Goal: Information Seeking & Learning: Learn about a topic

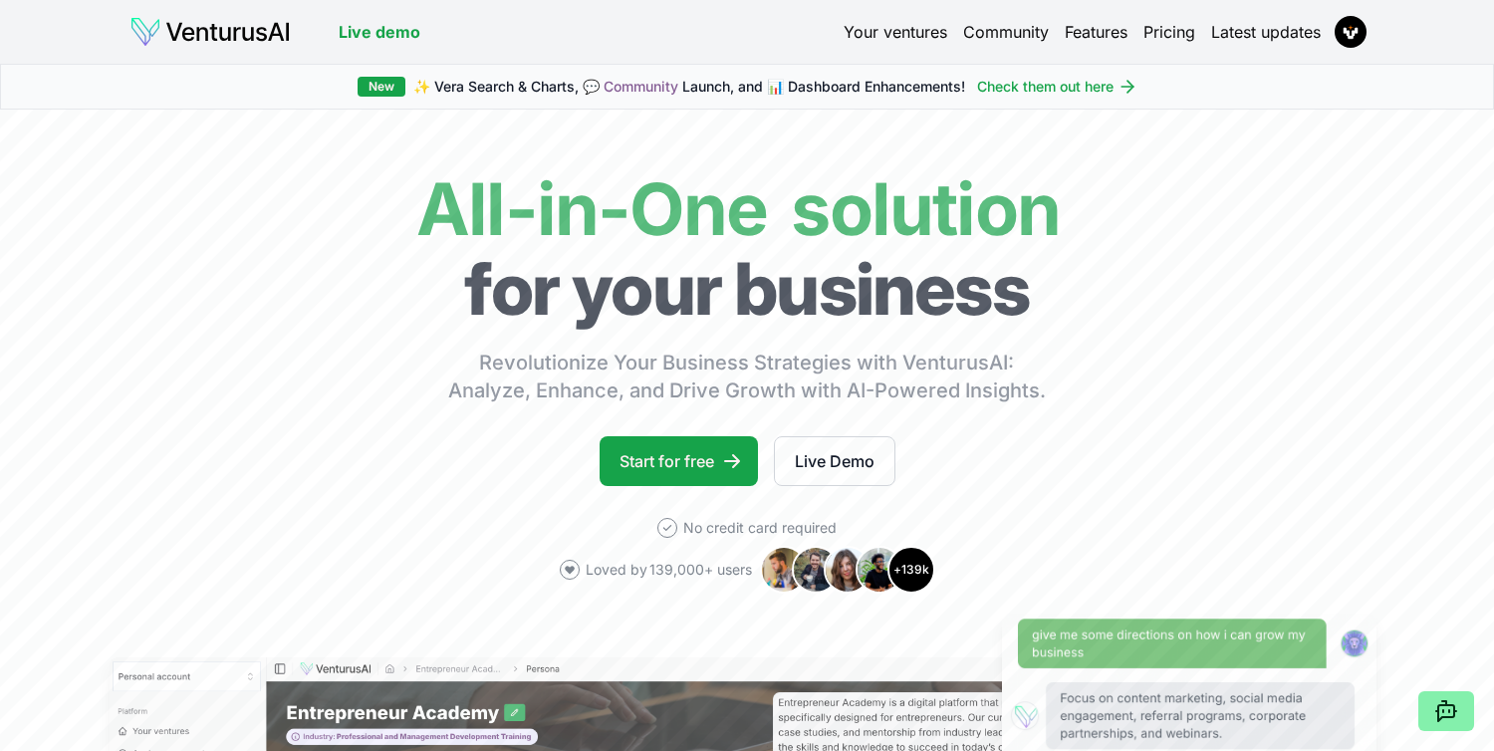
click at [878, 38] on link "Your ventures" at bounding box center [896, 32] width 104 height 24
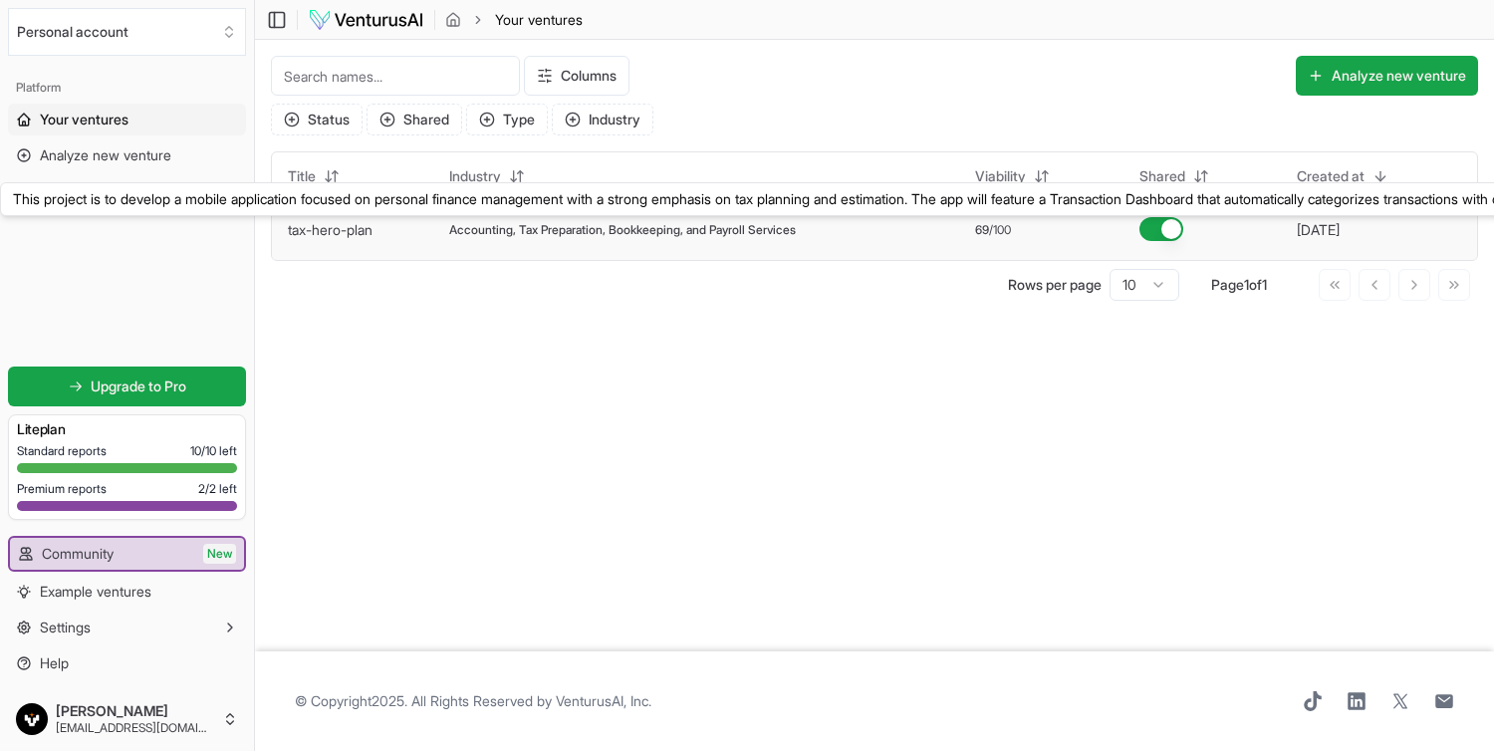
click at [327, 231] on link "tax-hero-plan" at bounding box center [330, 229] width 85 height 17
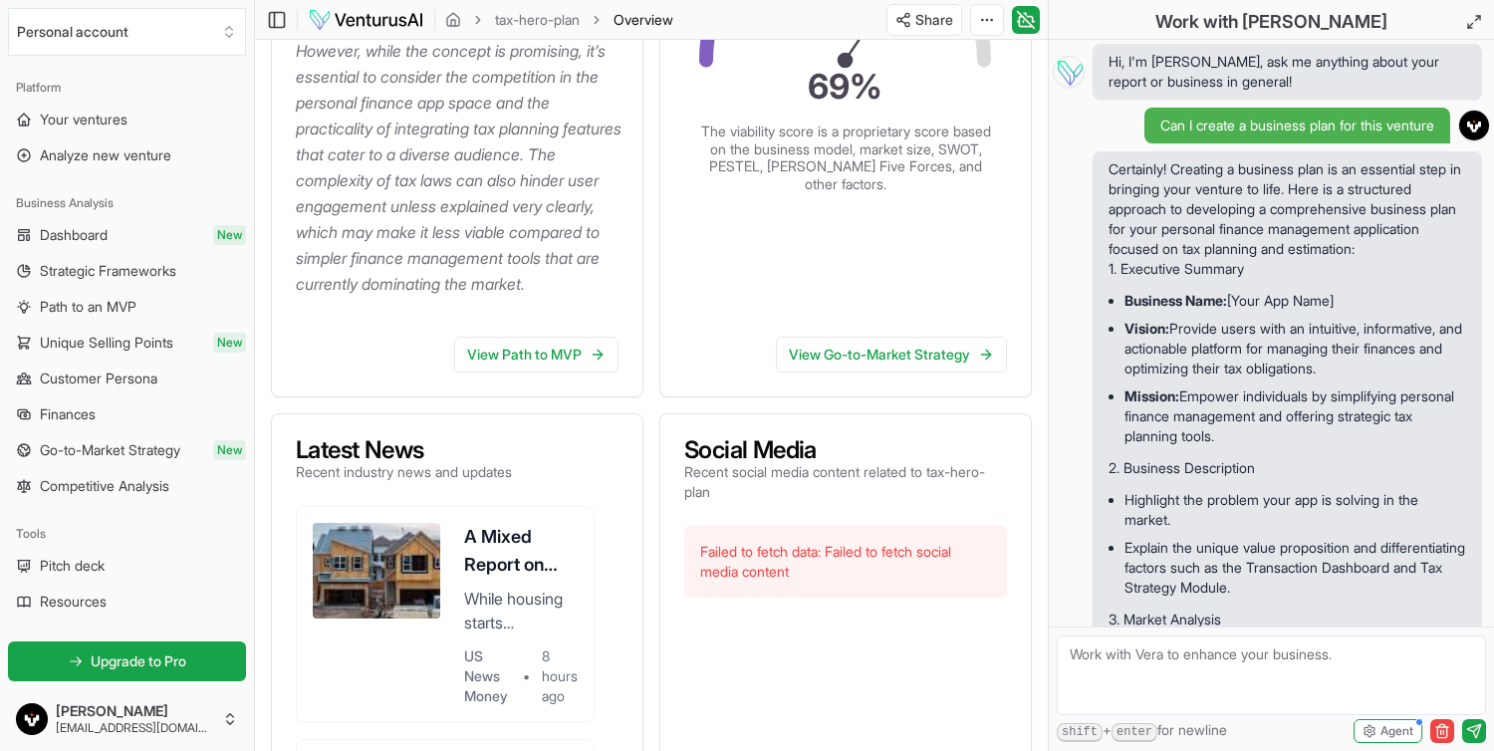
scroll to position [636, 0]
click at [1473, 32] on button at bounding box center [1474, 22] width 40 height 40
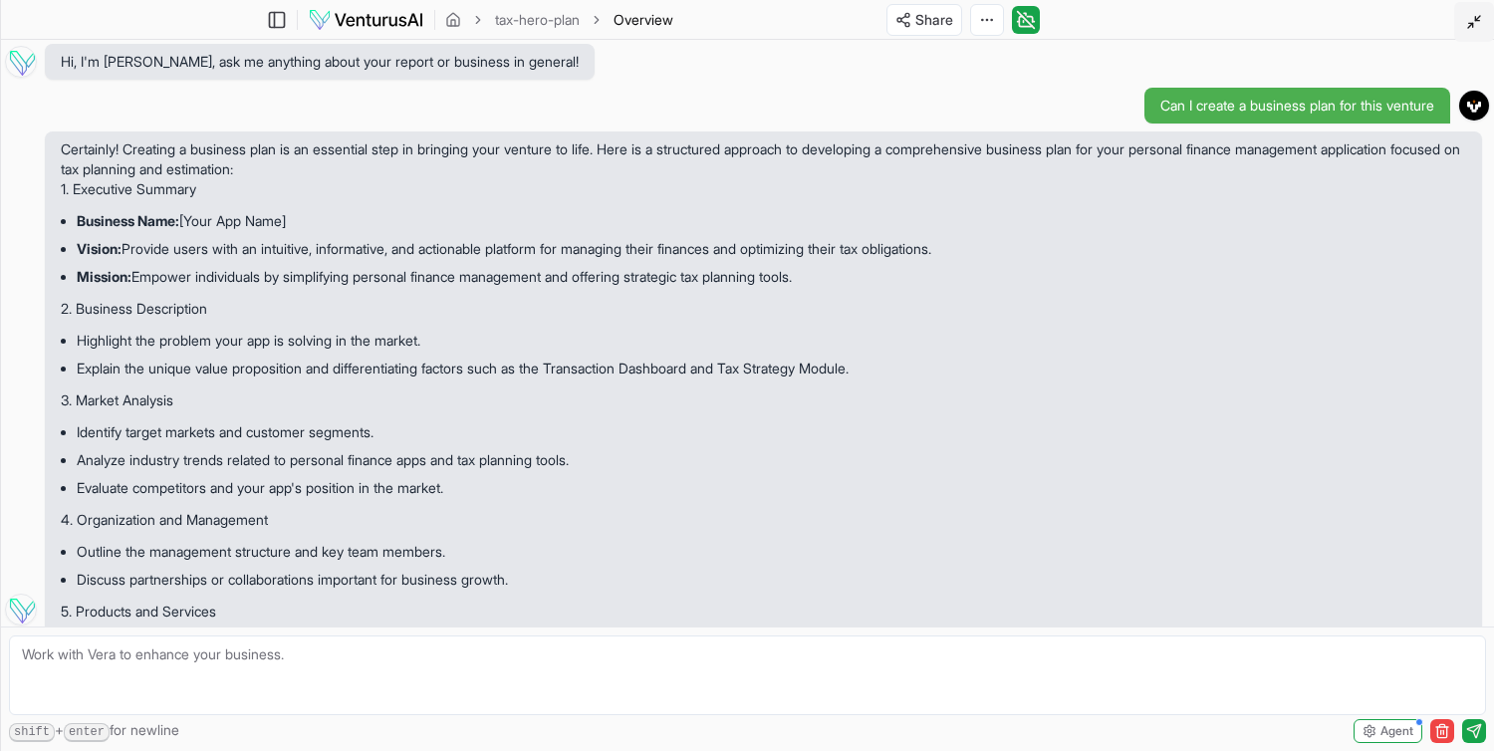
click at [1478, 32] on button at bounding box center [1474, 22] width 40 height 40
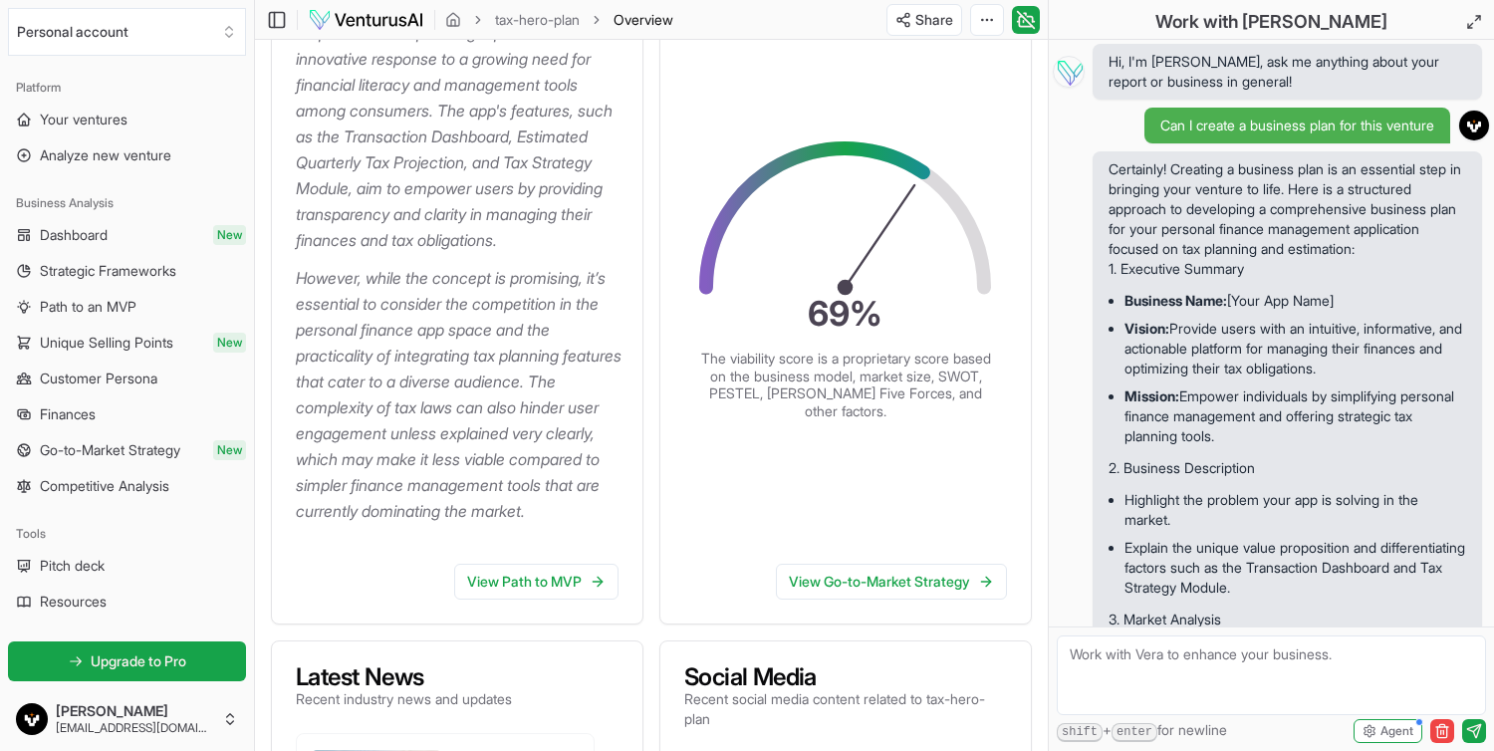
scroll to position [288, 0]
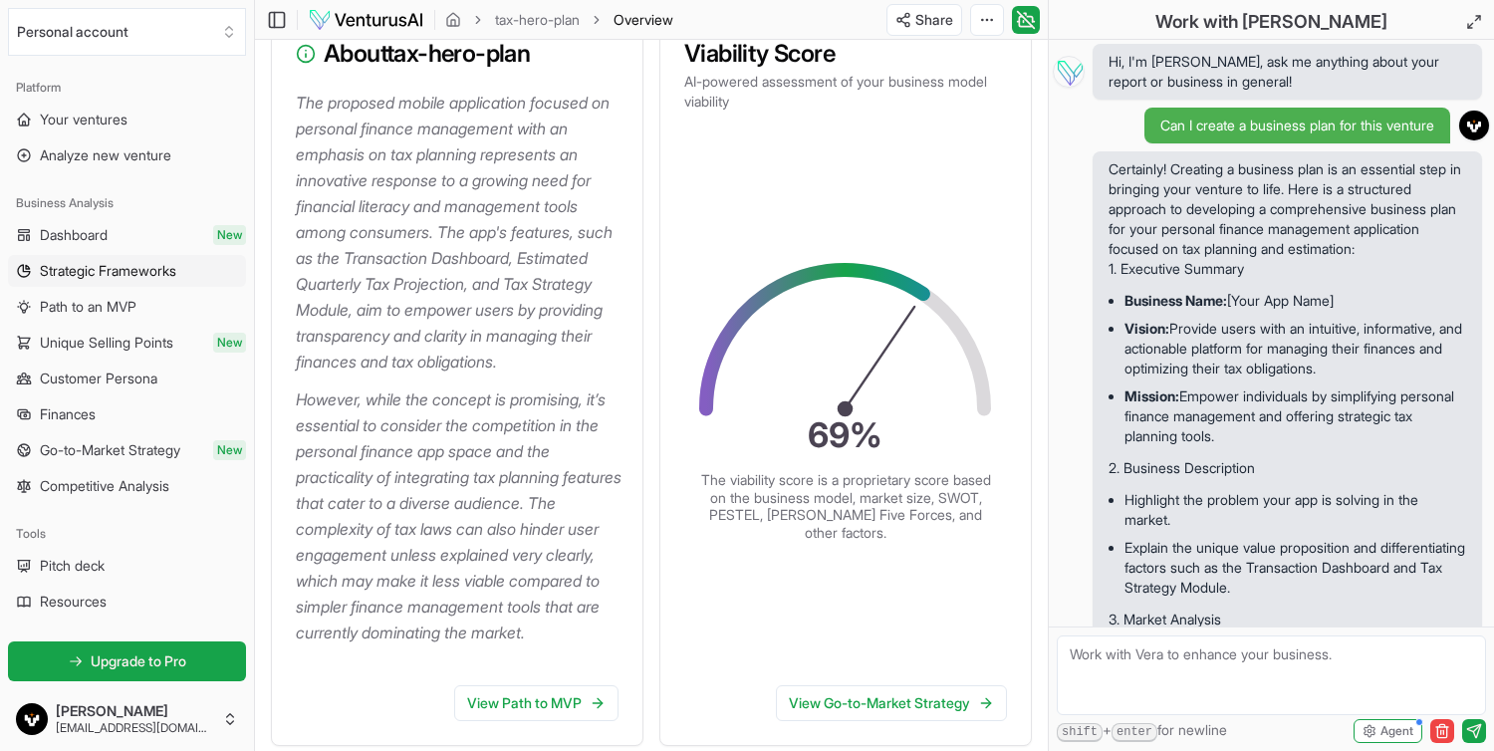
click at [107, 266] on span "Strategic Frameworks" at bounding box center [108, 271] width 136 height 20
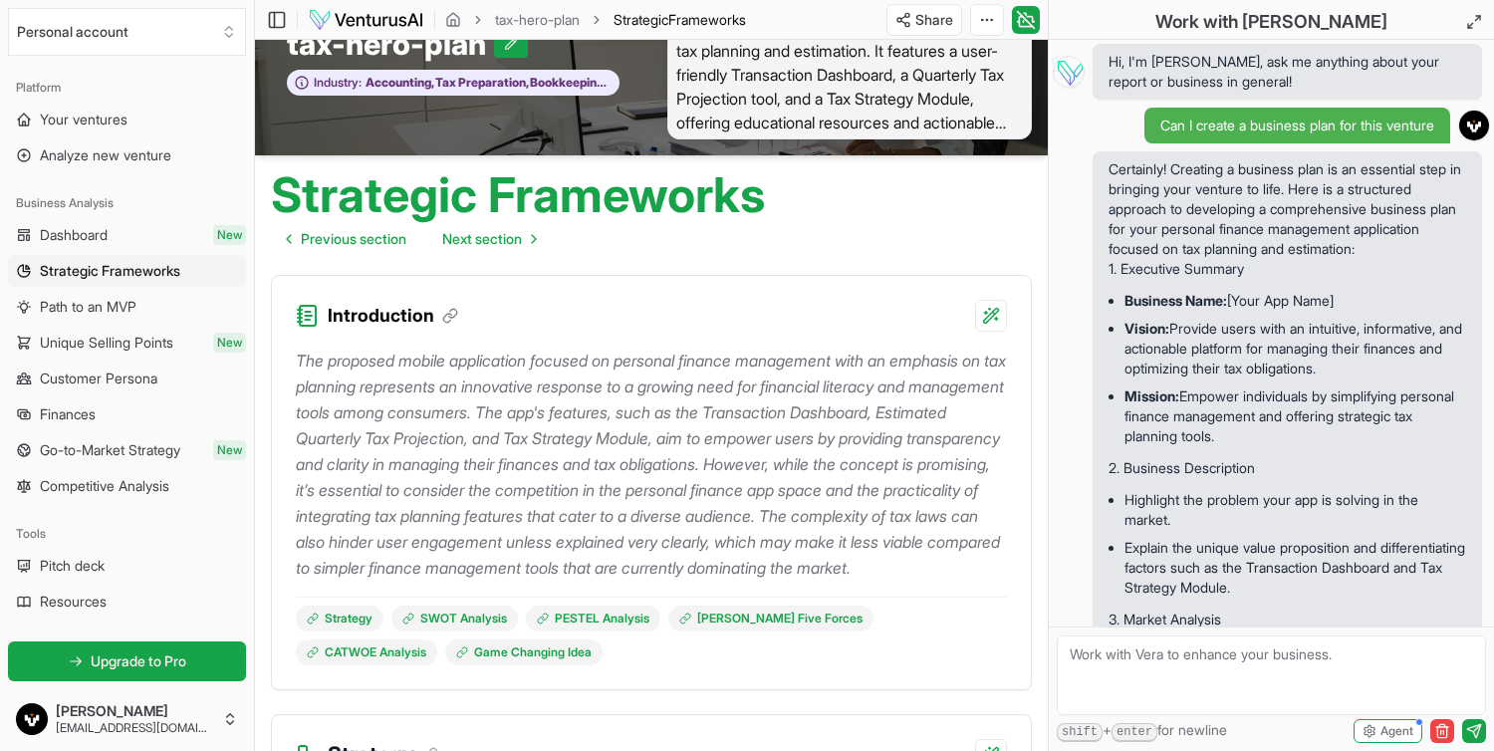
scroll to position [72, 0]
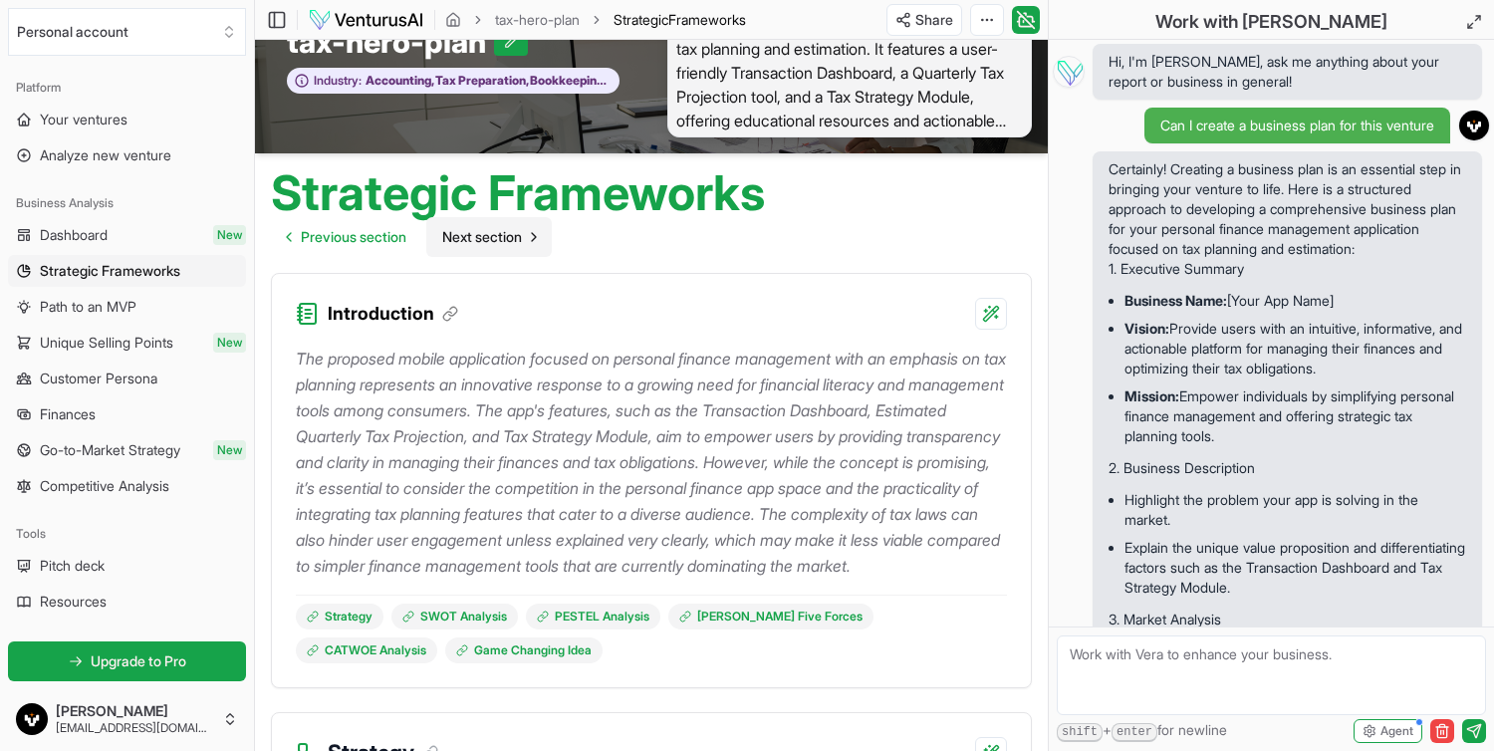
click at [502, 239] on span "Next section" at bounding box center [482, 237] width 80 height 20
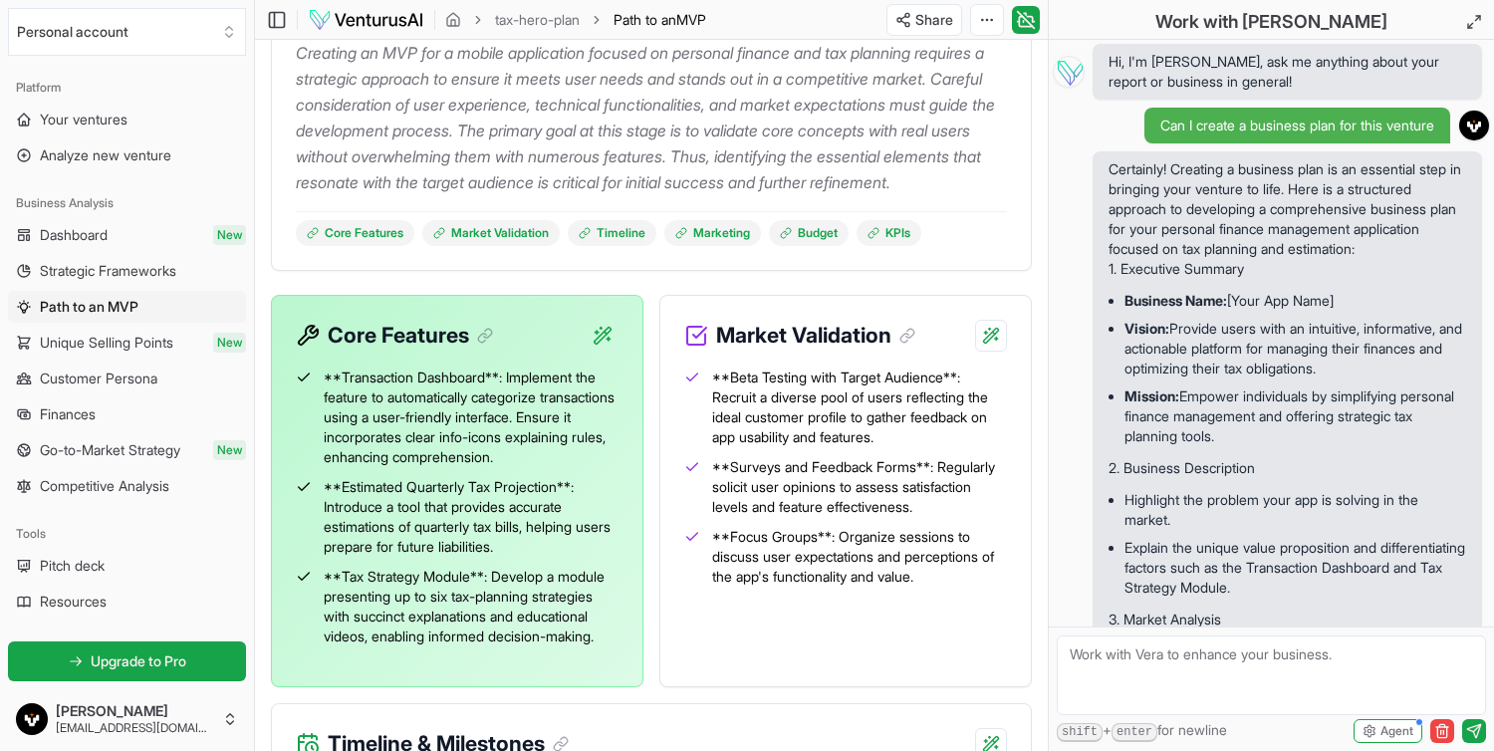
scroll to position [355, 0]
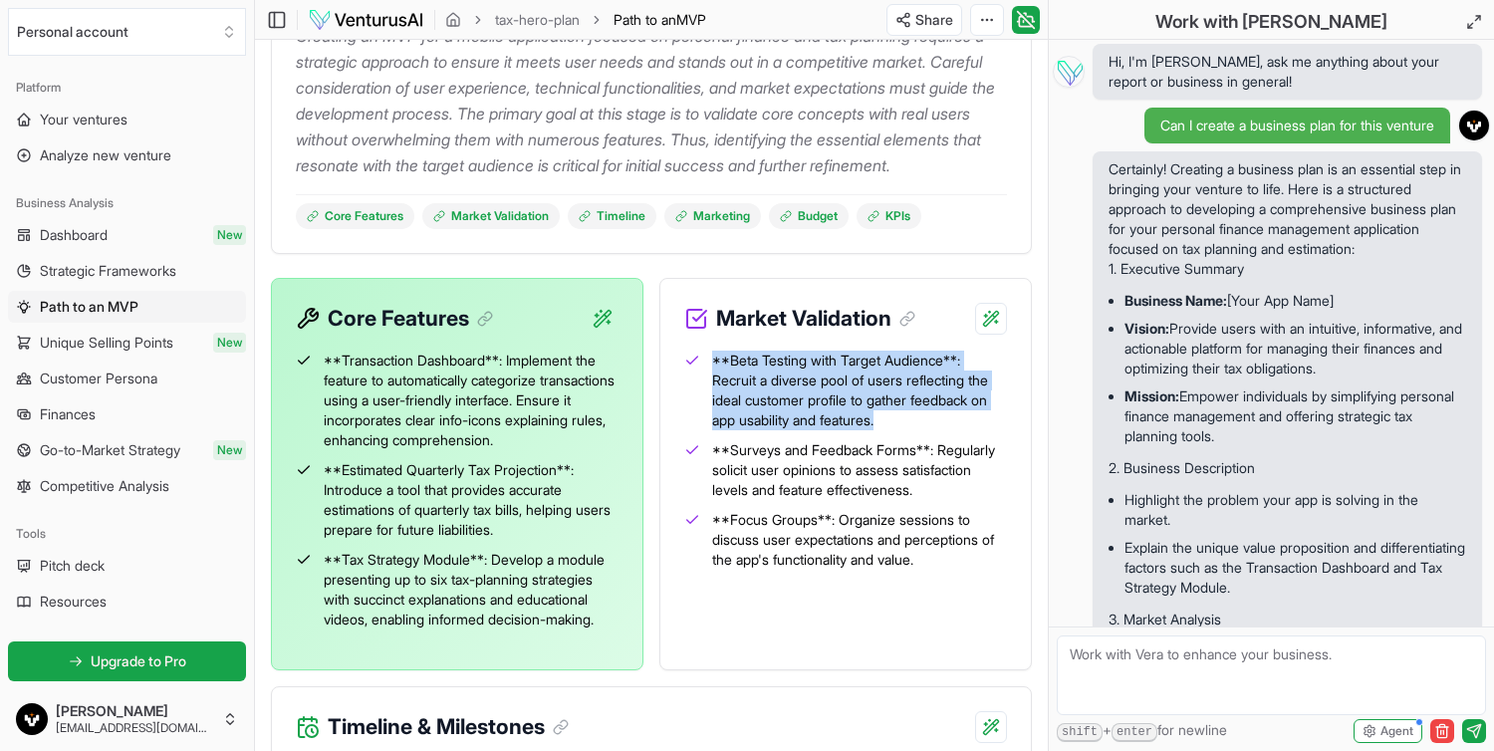
drag, startPoint x: 714, startPoint y: 387, endPoint x: 903, endPoint y: 445, distance: 197.2
click at [903, 430] on span "**Beta Testing with Target Audience**: Recruit a diverse pool of users reflecti…" at bounding box center [859, 391] width 295 height 80
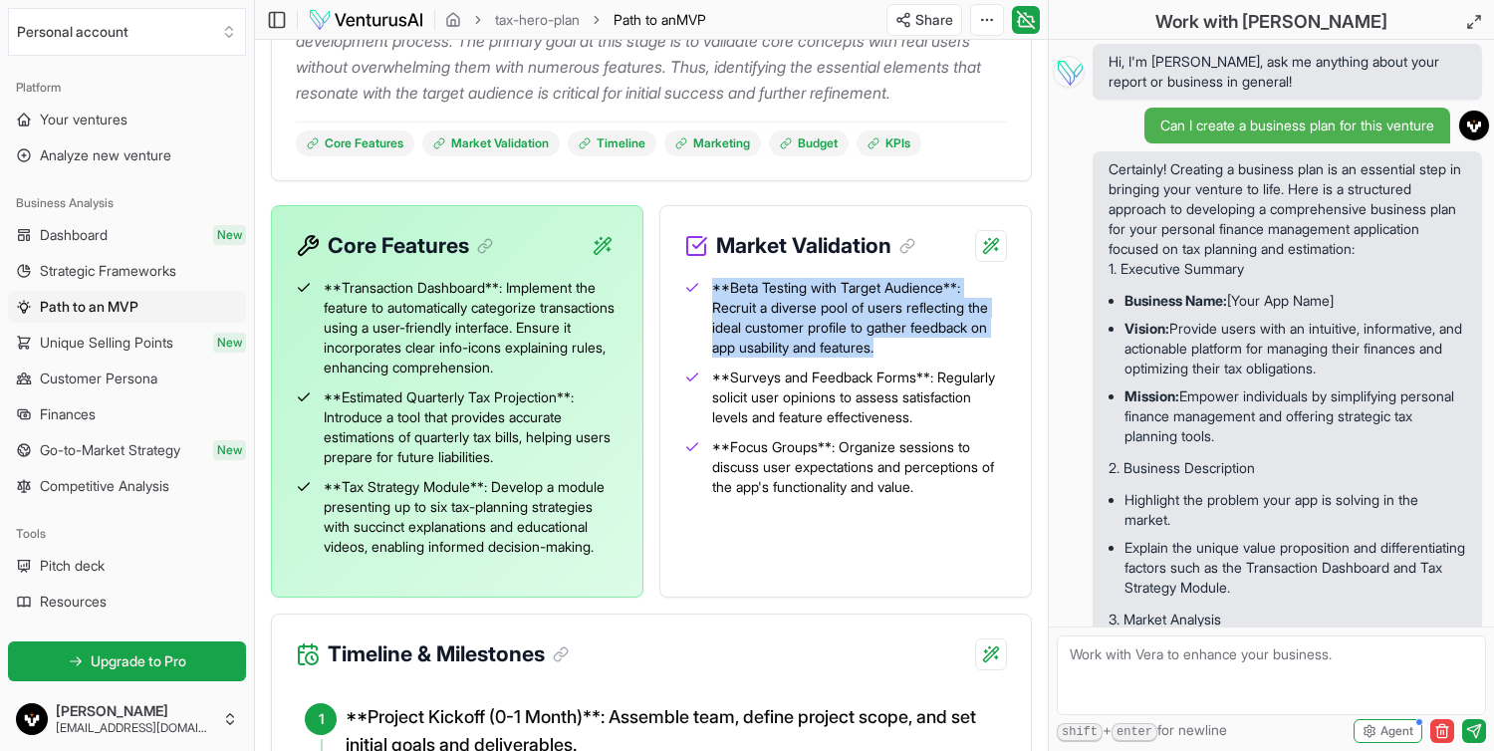
scroll to position [453, 0]
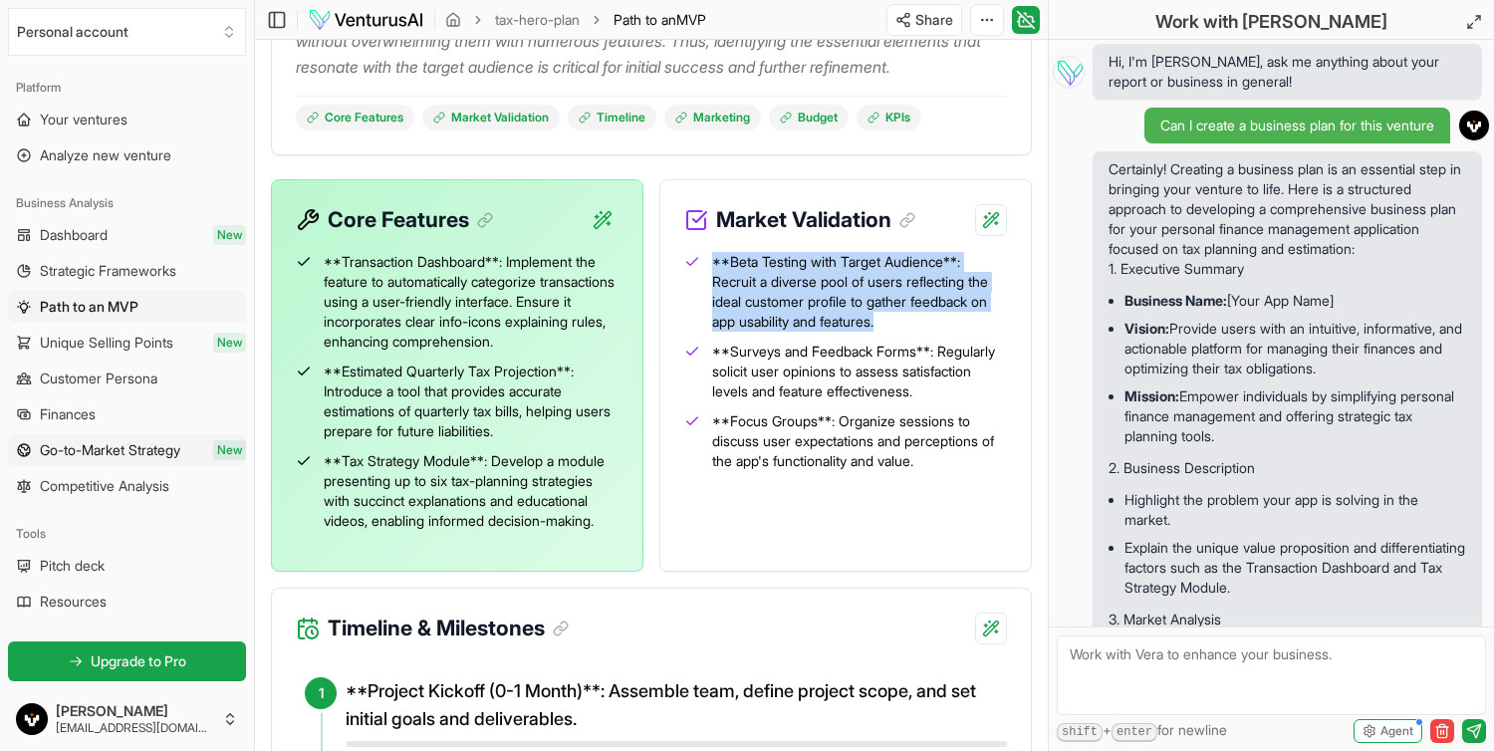
click at [115, 449] on span "Go-to-Market Strategy" at bounding box center [110, 450] width 140 height 20
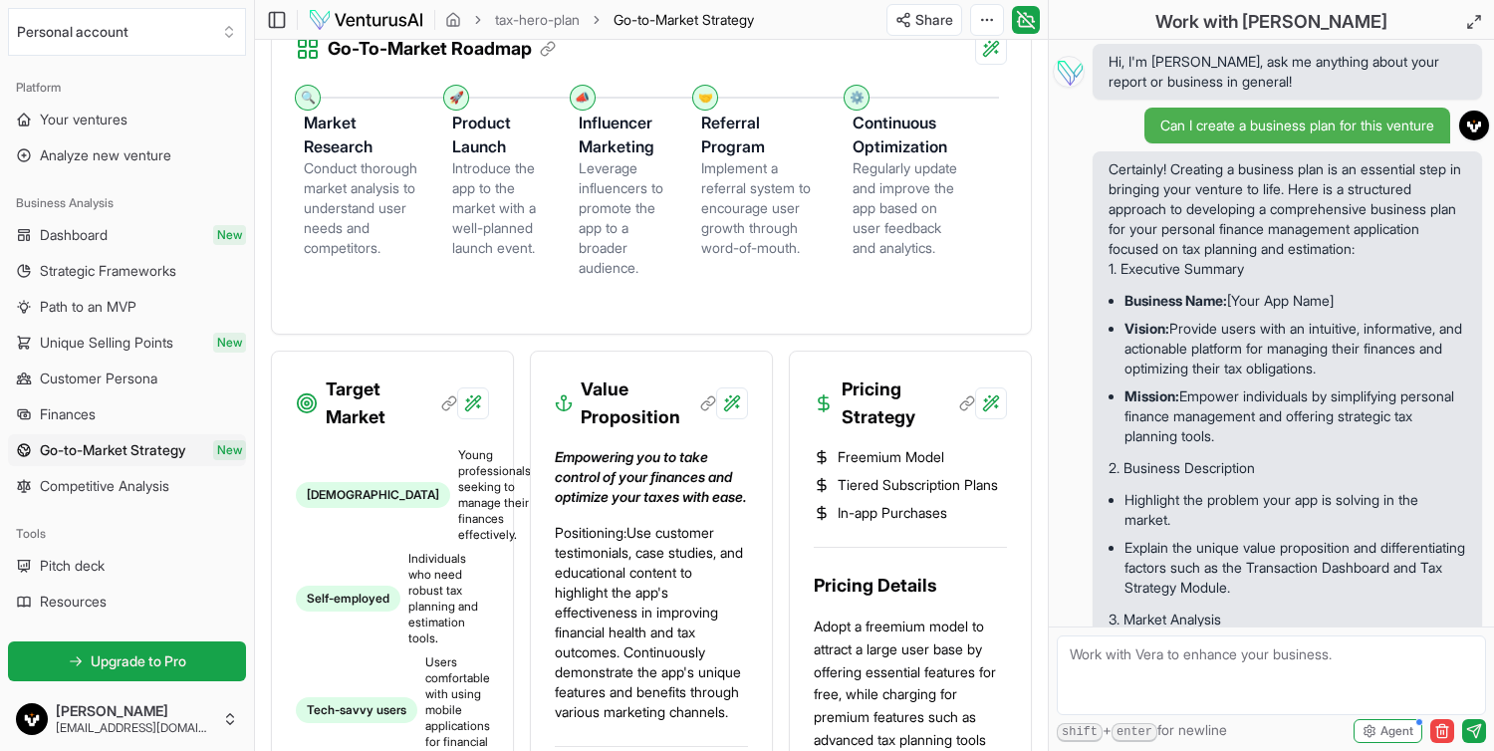
scroll to position [757, 0]
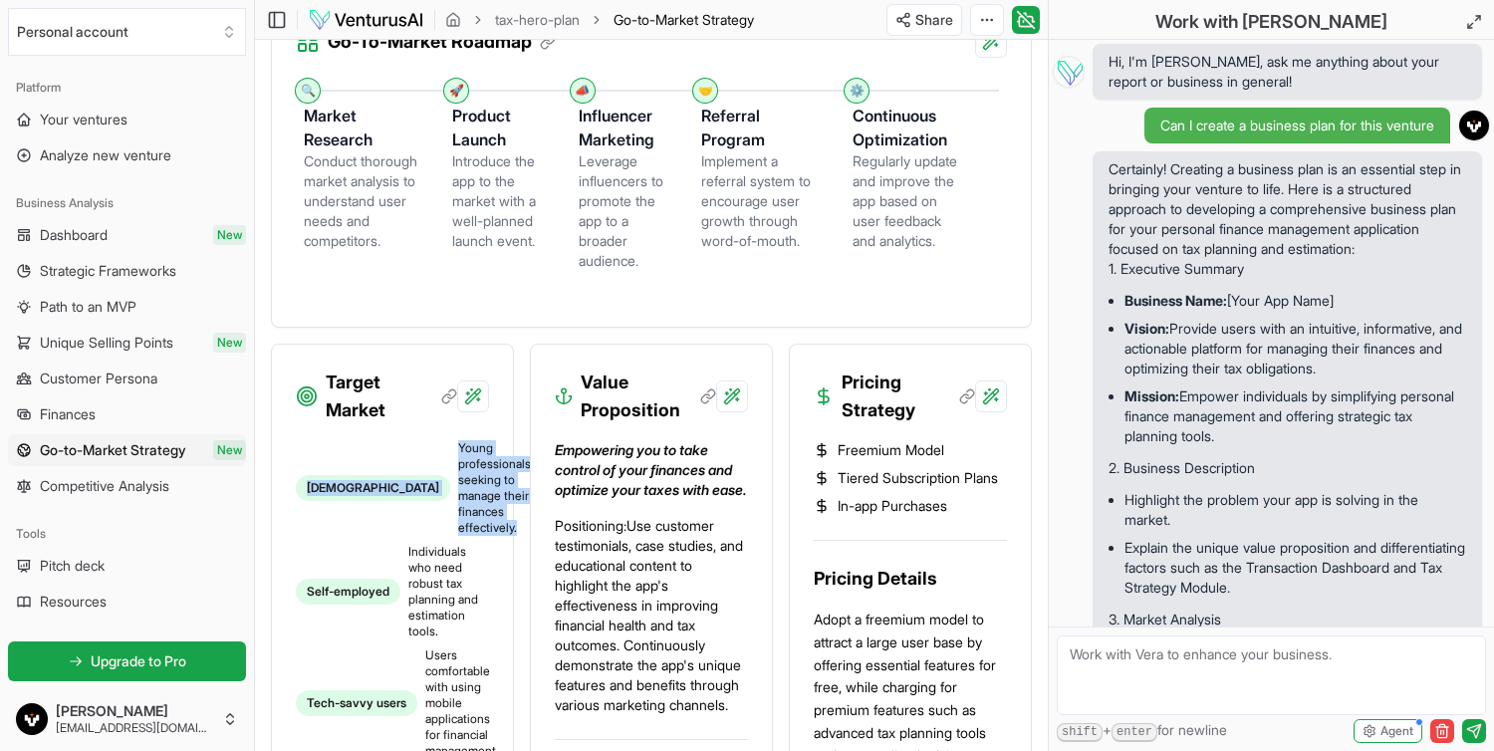
drag, startPoint x: 438, startPoint y: 519, endPoint x: 330, endPoint y: 444, distance: 131.8
click at [330, 444] on li "[DEMOGRAPHIC_DATA] Young professionals seeking to manage their finances effecti…" at bounding box center [392, 488] width 193 height 96
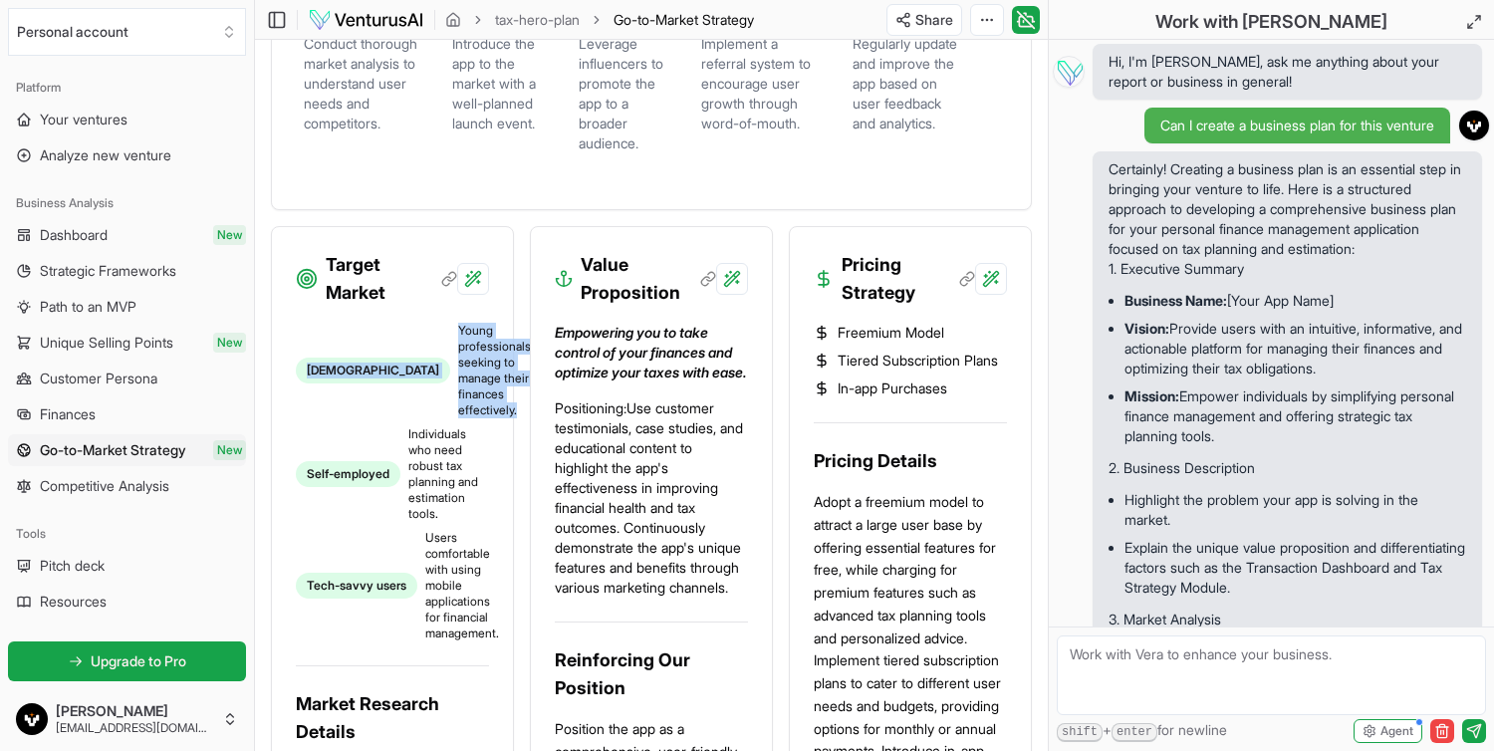
scroll to position [950, 0]
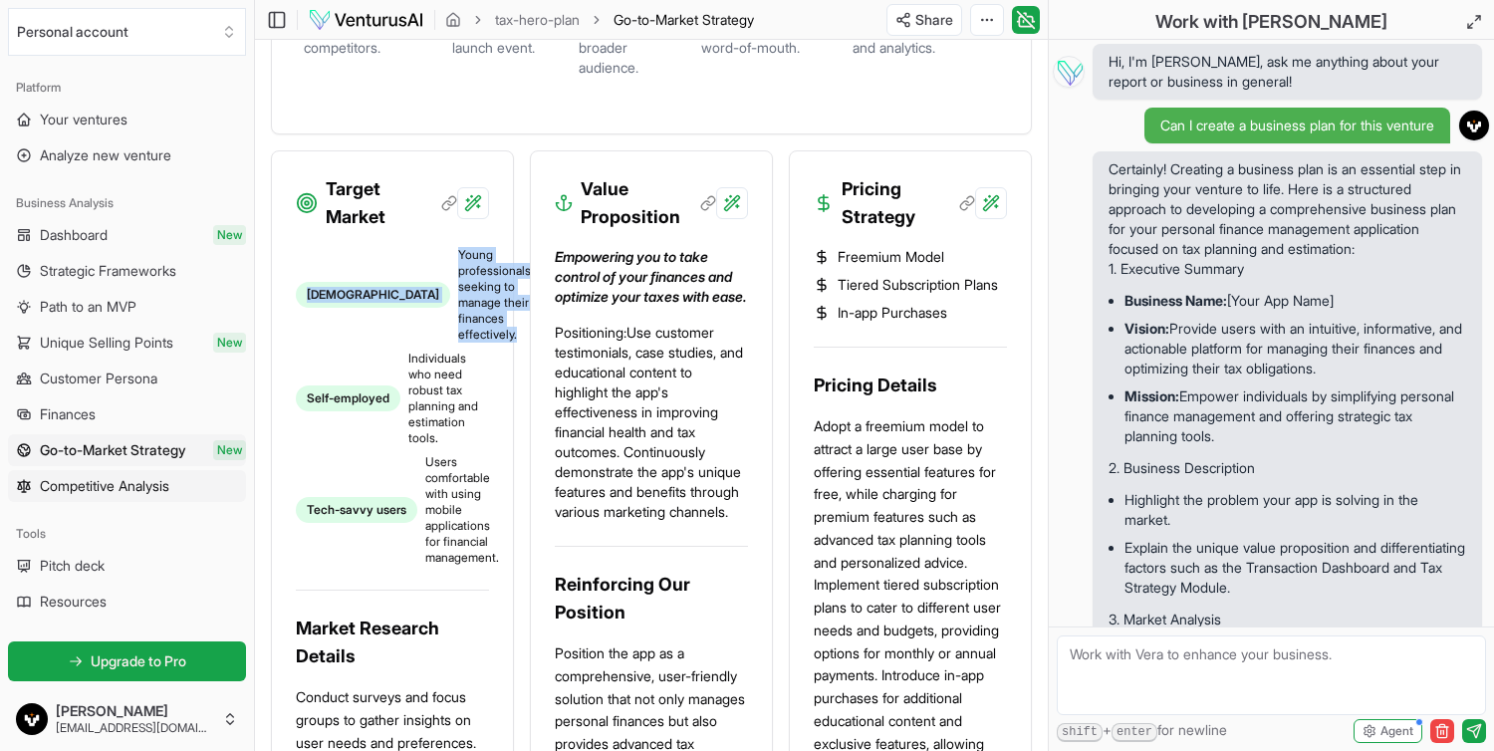
click at [121, 485] on span "Competitive Analysis" at bounding box center [105, 486] width 130 height 20
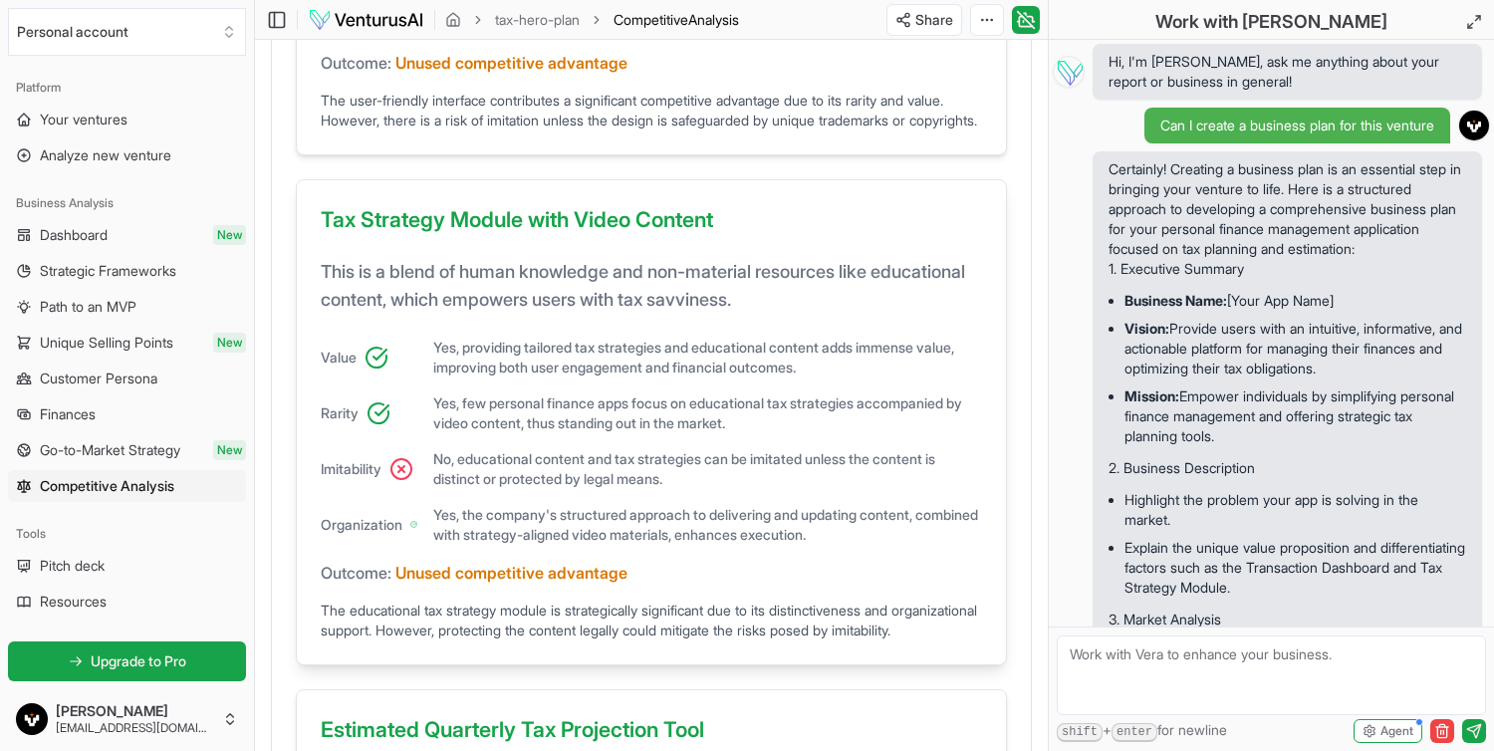
scroll to position [1097, 0]
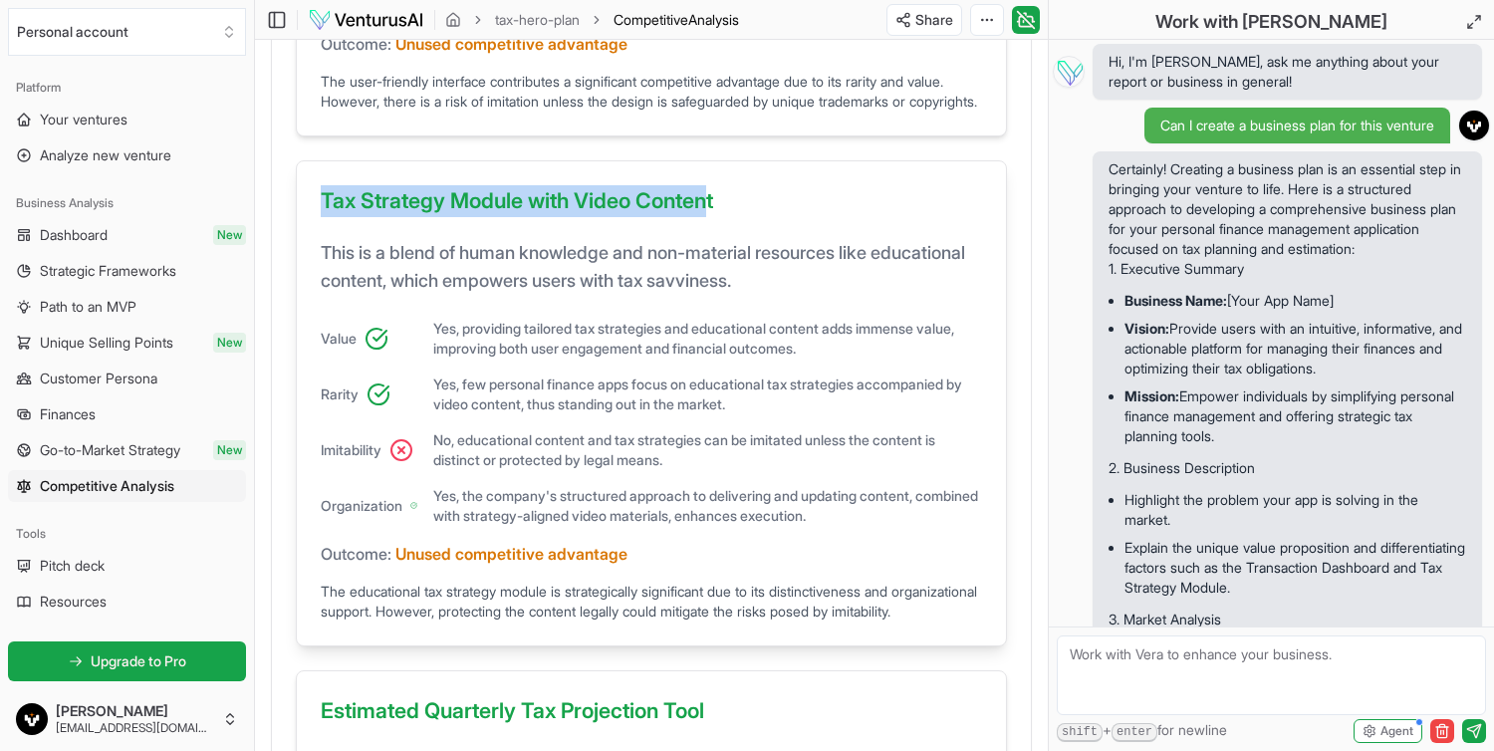
drag, startPoint x: 324, startPoint y: 266, endPoint x: 720, endPoint y: 265, distance: 396.5
click at [720, 225] on h3 "Tax Strategy Module with Video Content" at bounding box center [651, 205] width 661 height 40
